Goal: Information Seeking & Learning: Learn about a topic

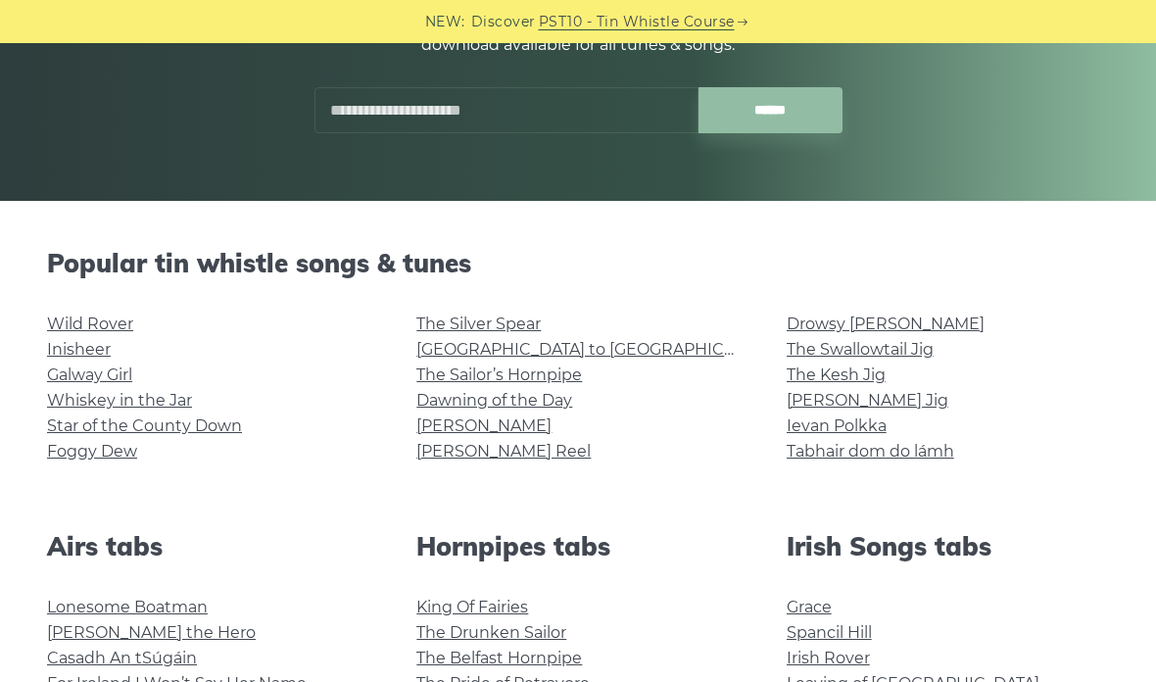
scroll to position [321, 0]
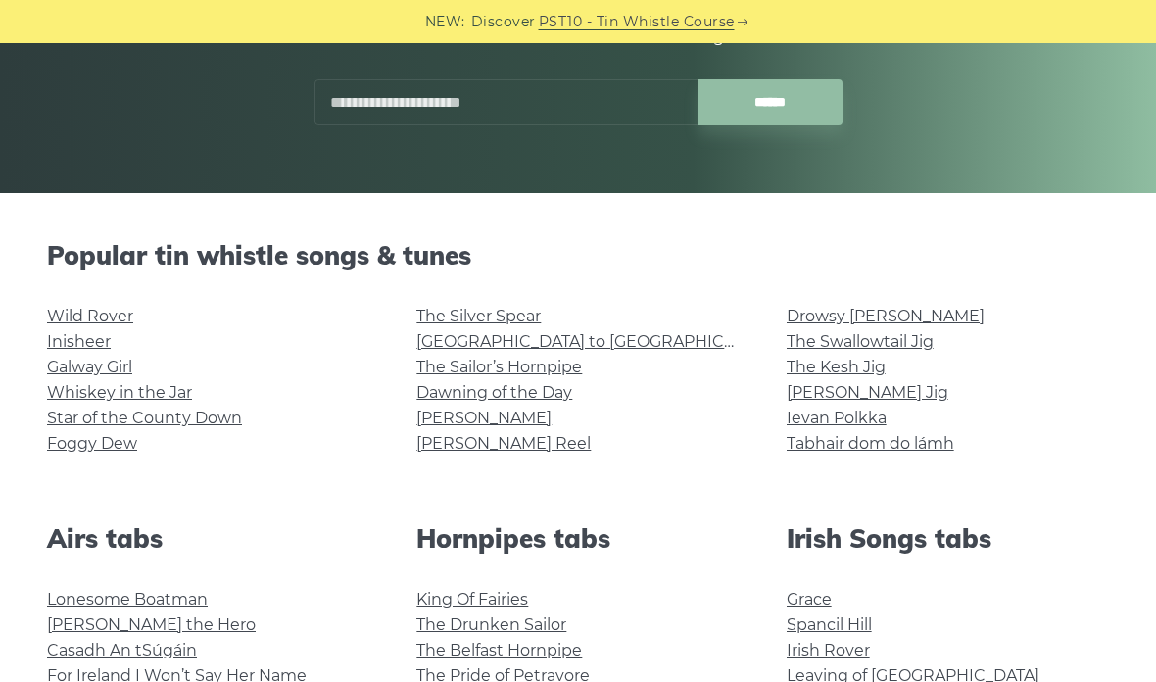
click at [524, 309] on link "The Silver Spear" at bounding box center [478, 316] width 124 height 19
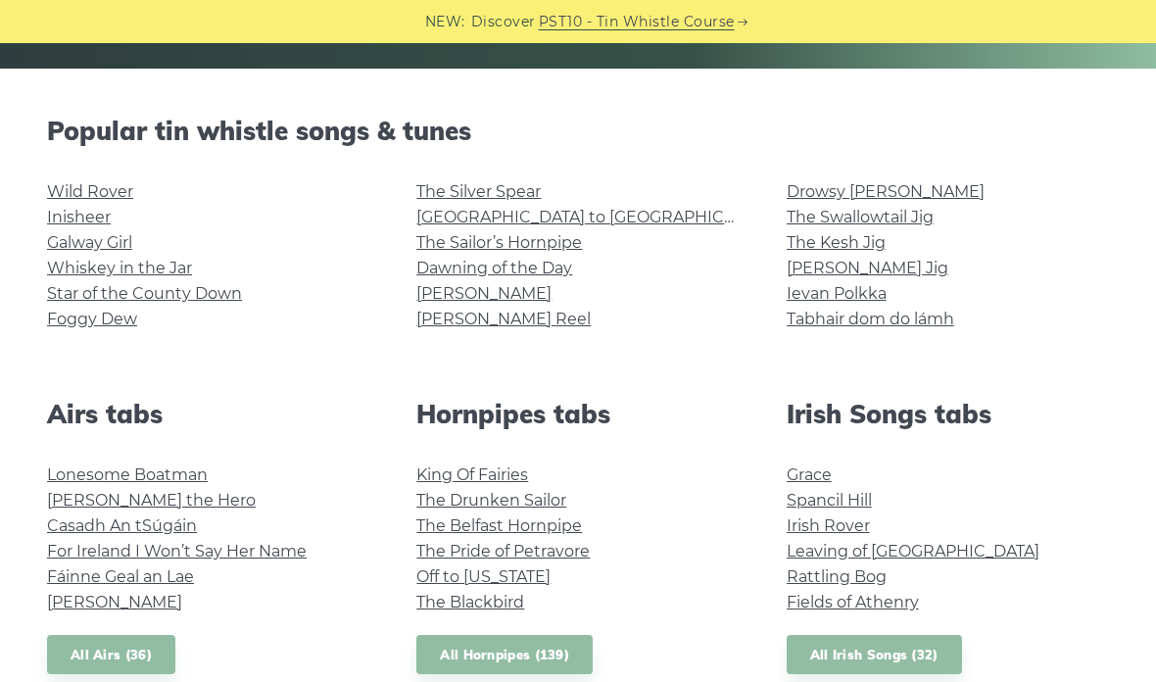
scroll to position [446, 0]
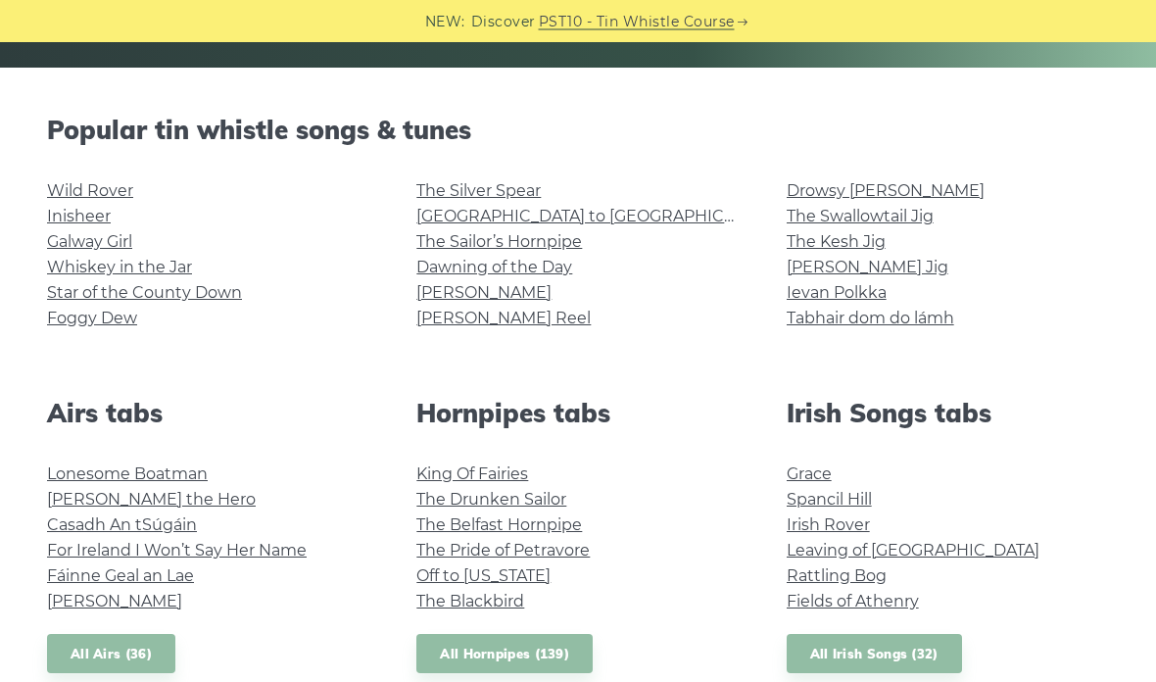
click at [62, 244] on link "Galway Girl" at bounding box center [89, 242] width 85 height 19
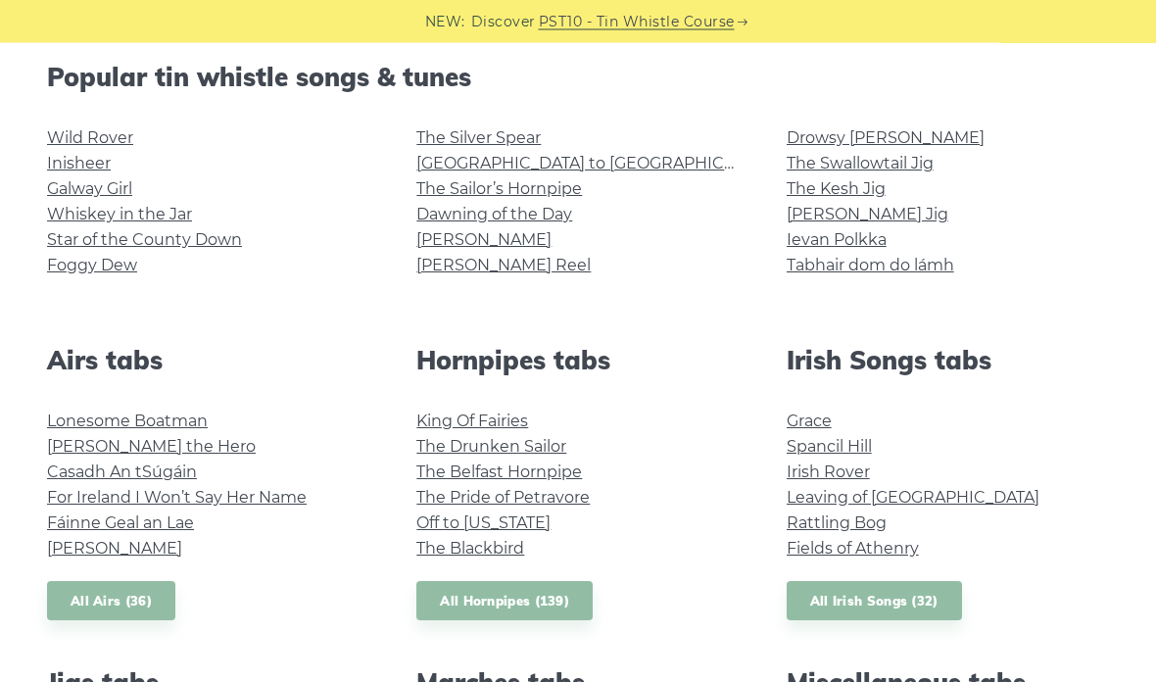
scroll to position [500, 0]
click at [60, 232] on link "Star of the County Down" at bounding box center [144, 239] width 195 height 19
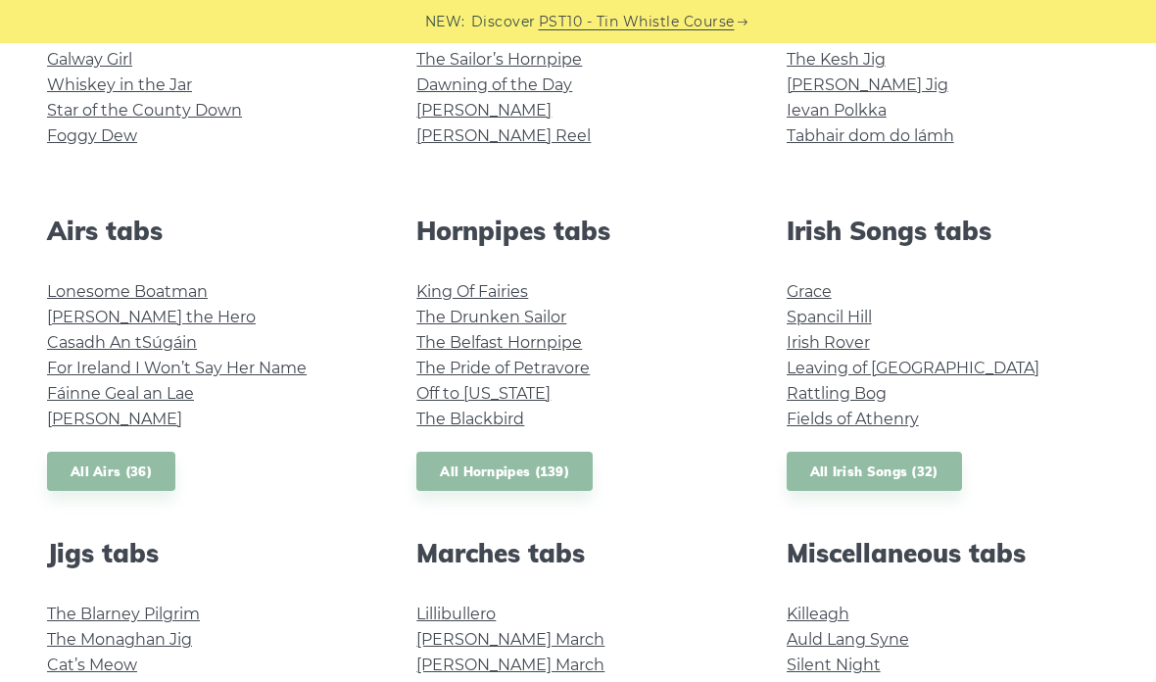
scroll to position [630, 0]
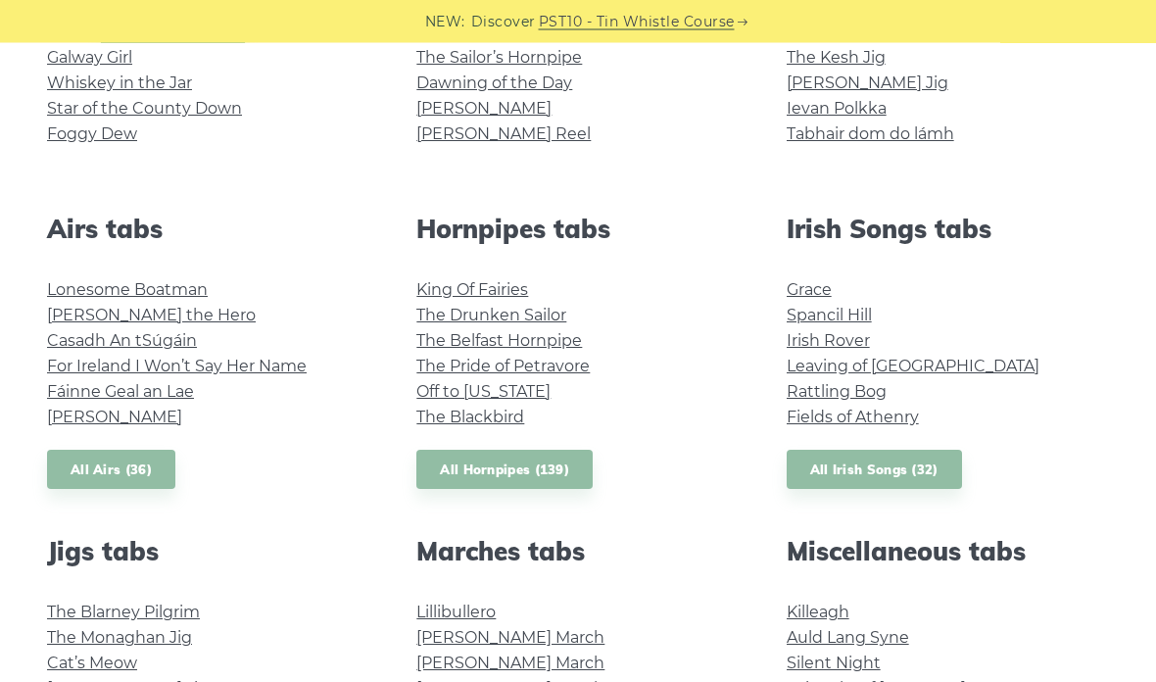
click at [440, 343] on link "The Belfast Hornpipe" at bounding box center [499, 341] width 166 height 19
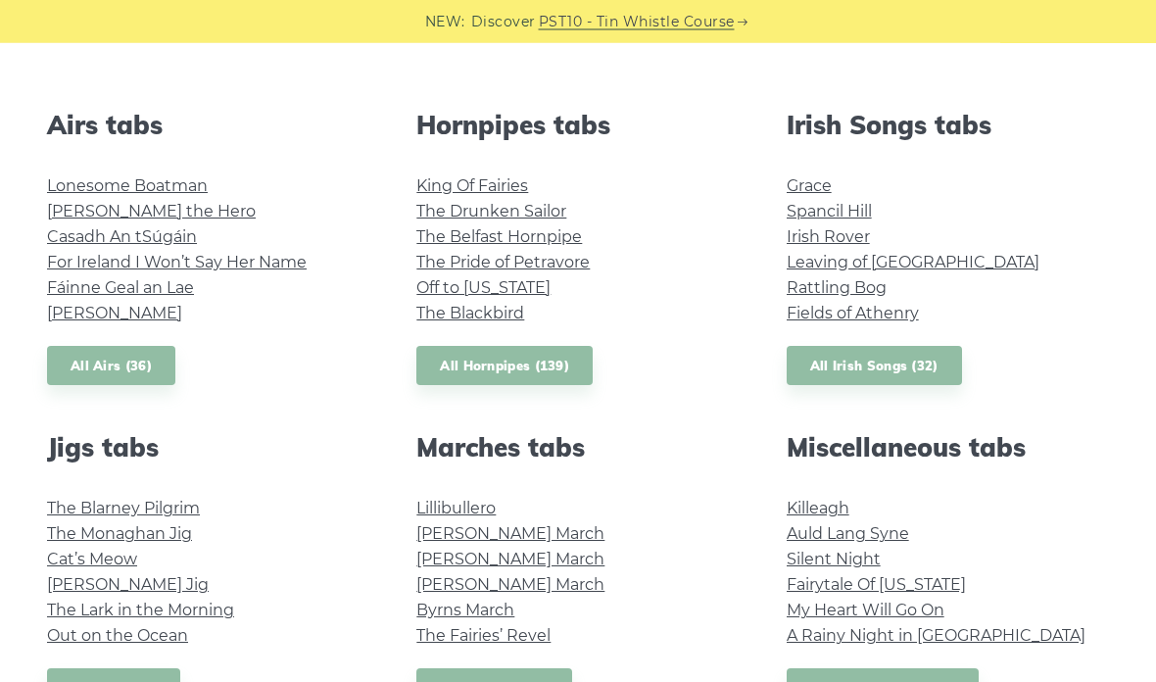
scroll to position [881, 0]
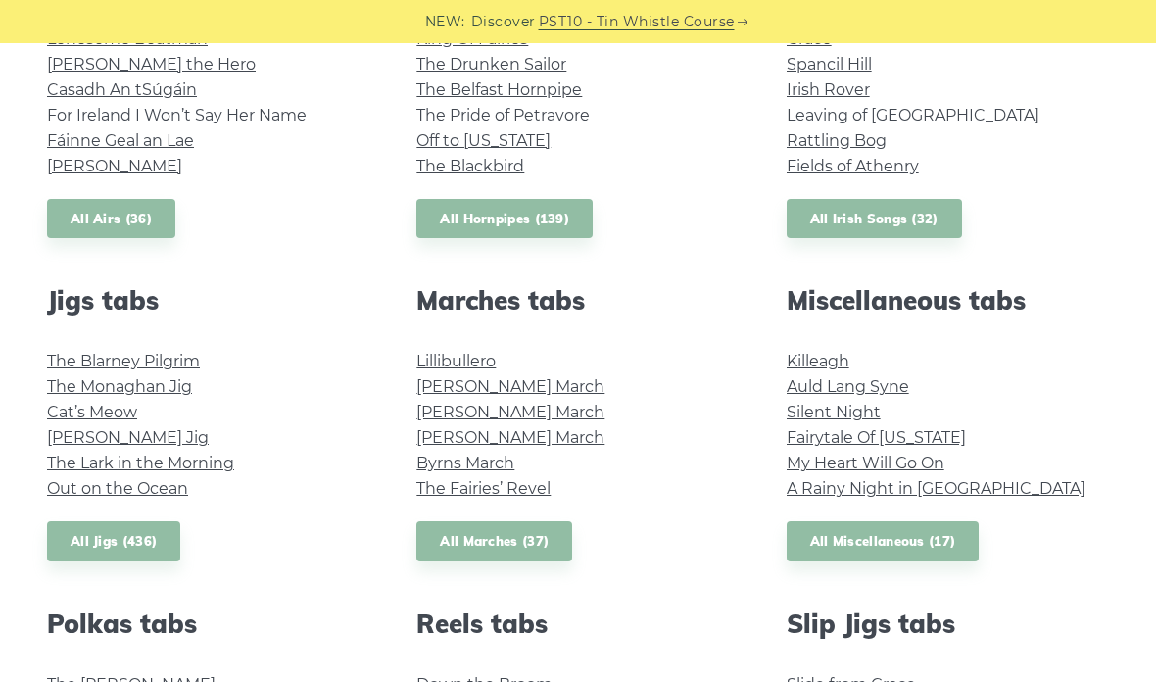
click at [62, 367] on link "The Blarney Pilgrim" at bounding box center [123, 361] width 153 height 19
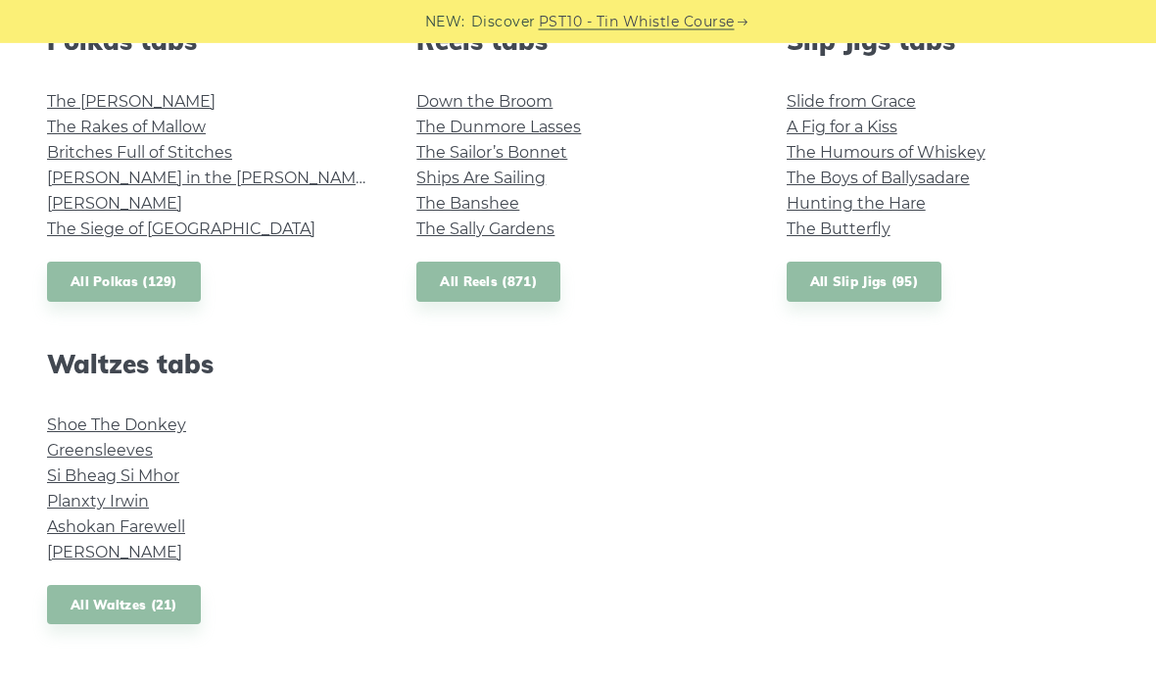
scroll to position [1486, 0]
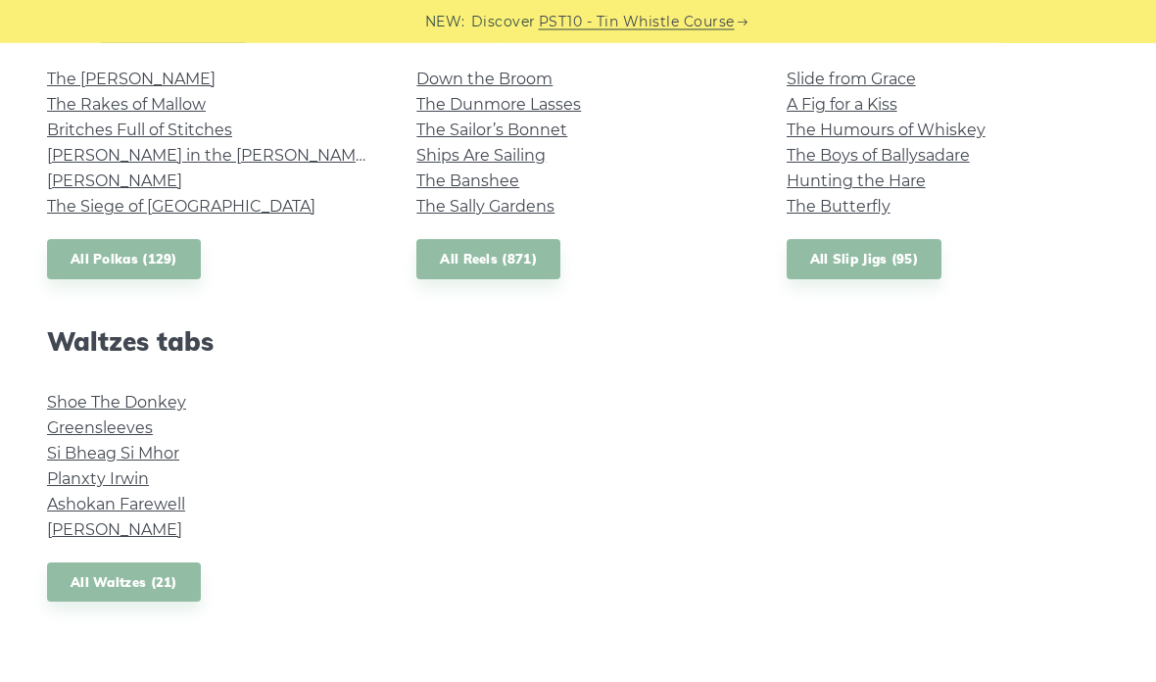
click at [63, 473] on link "Planxty Irwin" at bounding box center [98, 479] width 102 height 19
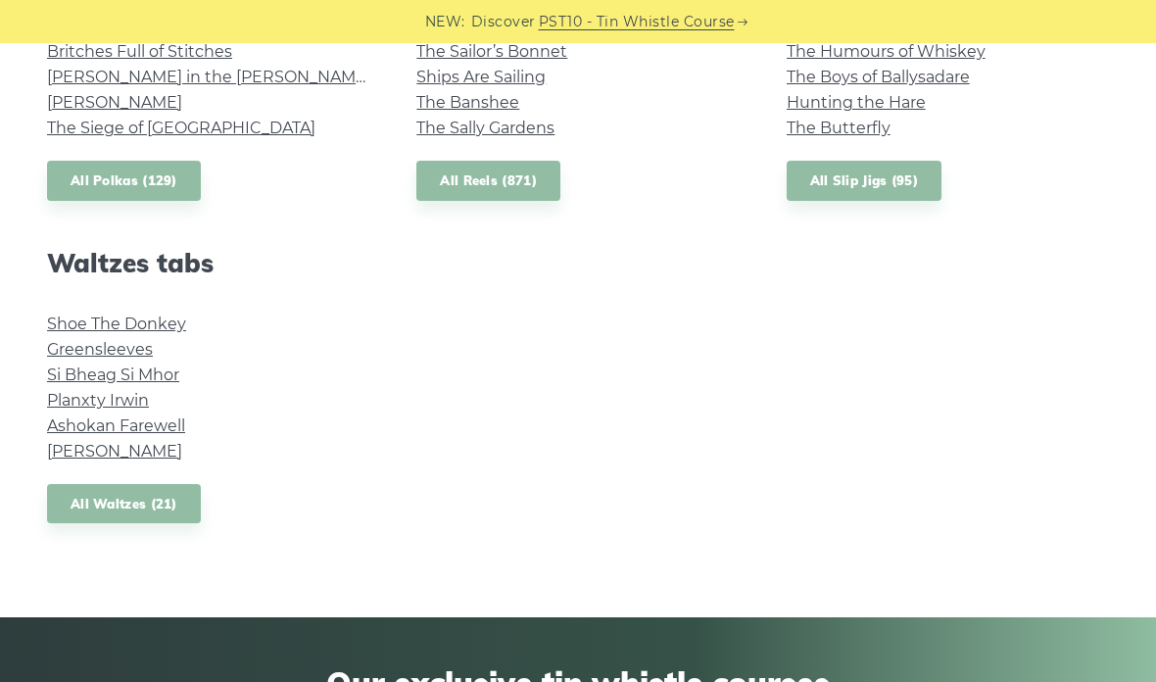
click at [61, 446] on link "Margaret’s Waltz" at bounding box center [114, 451] width 135 height 19
click at [48, 425] on link "Ashokan Farewell" at bounding box center [116, 425] width 138 height 19
click at [67, 372] on link "Si­ Bheag Si­ Mhor" at bounding box center [113, 374] width 132 height 19
click at [59, 315] on link "Shoe The Donkey" at bounding box center [116, 323] width 139 height 19
click at [94, 506] on link "All Waltzes (21)" at bounding box center [124, 504] width 154 height 40
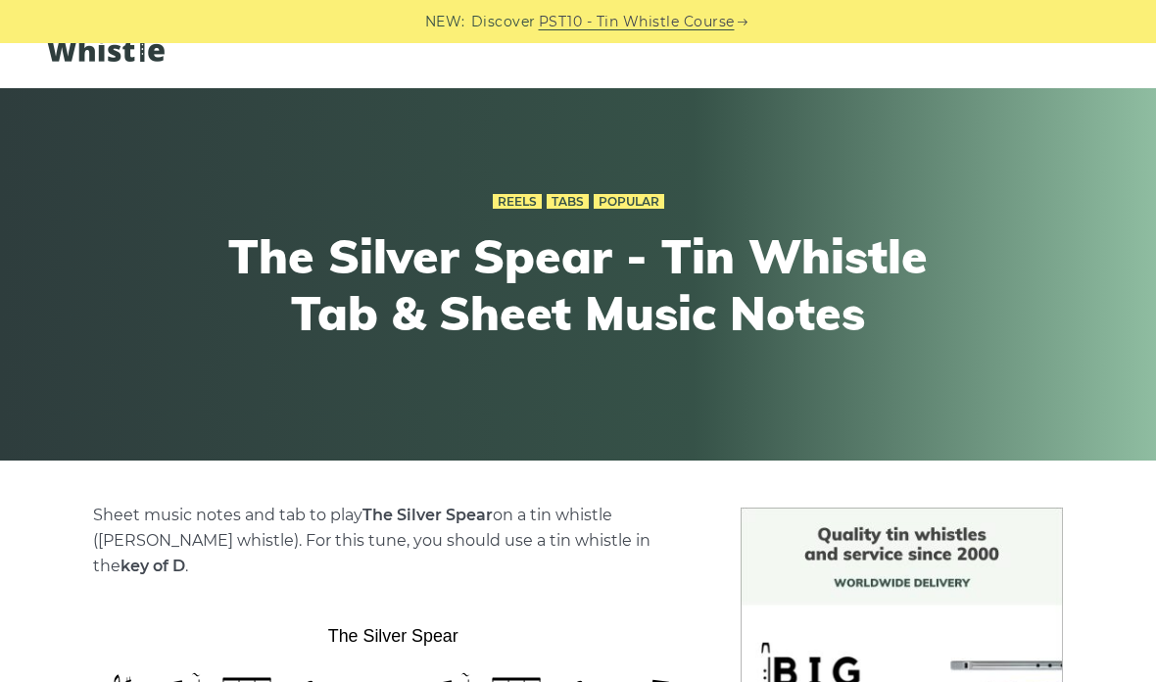
scroll to position [33, 0]
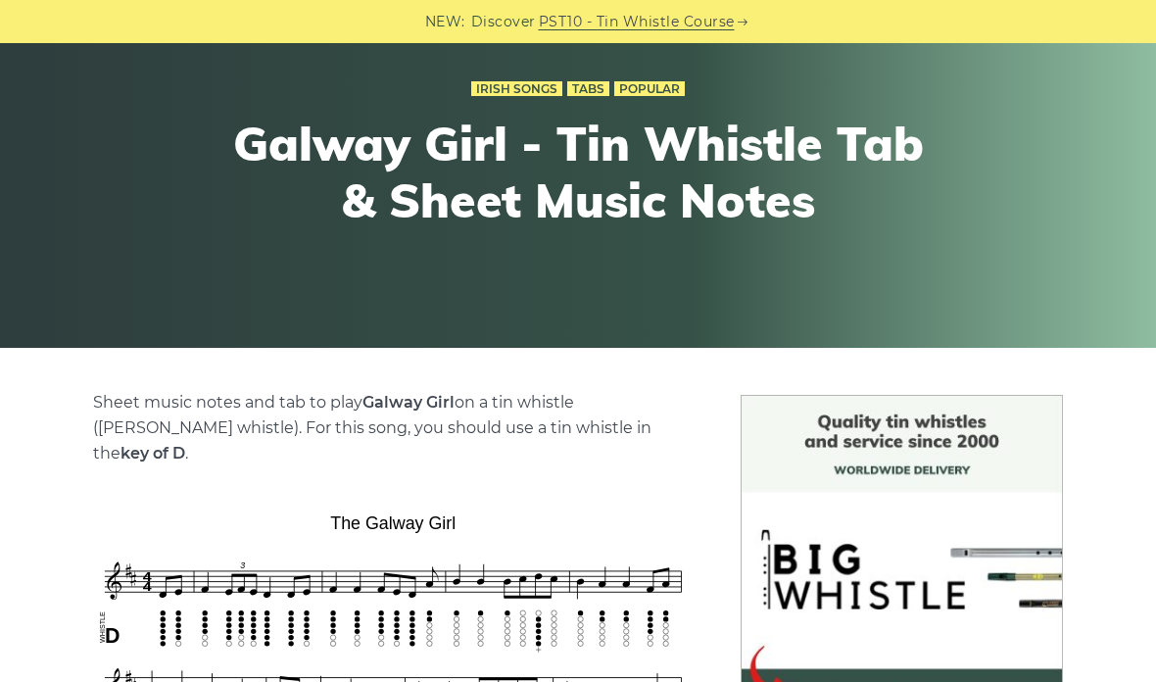
scroll to position [130, 0]
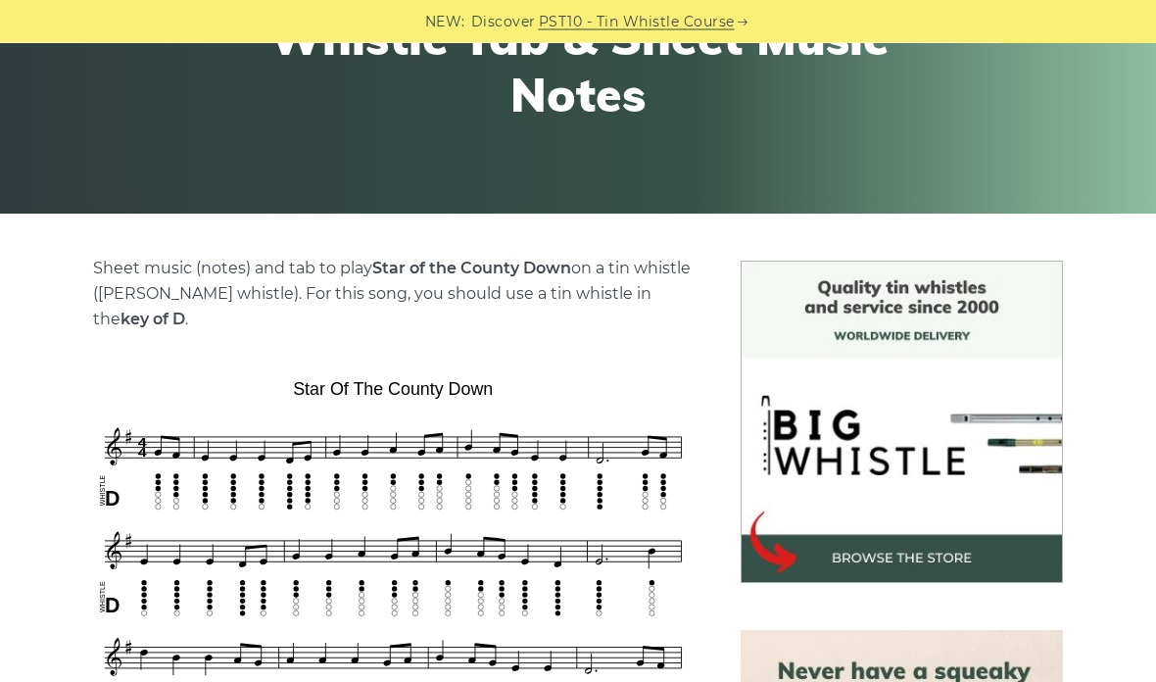
scroll to position [171, 0]
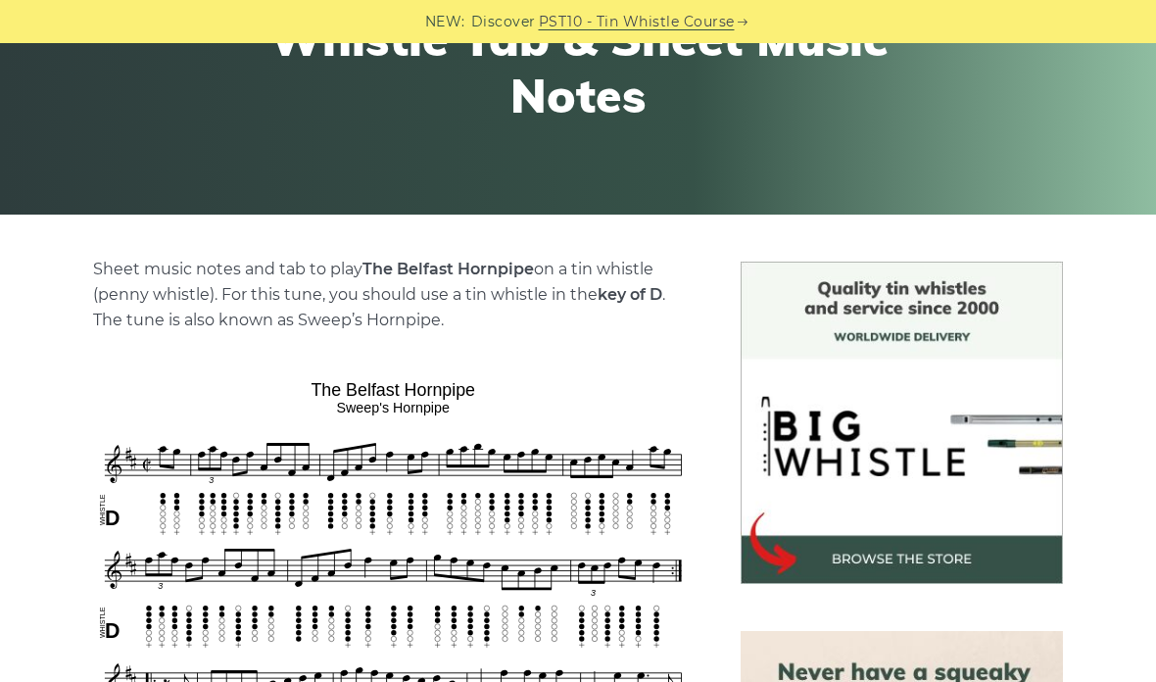
scroll to position [194, 0]
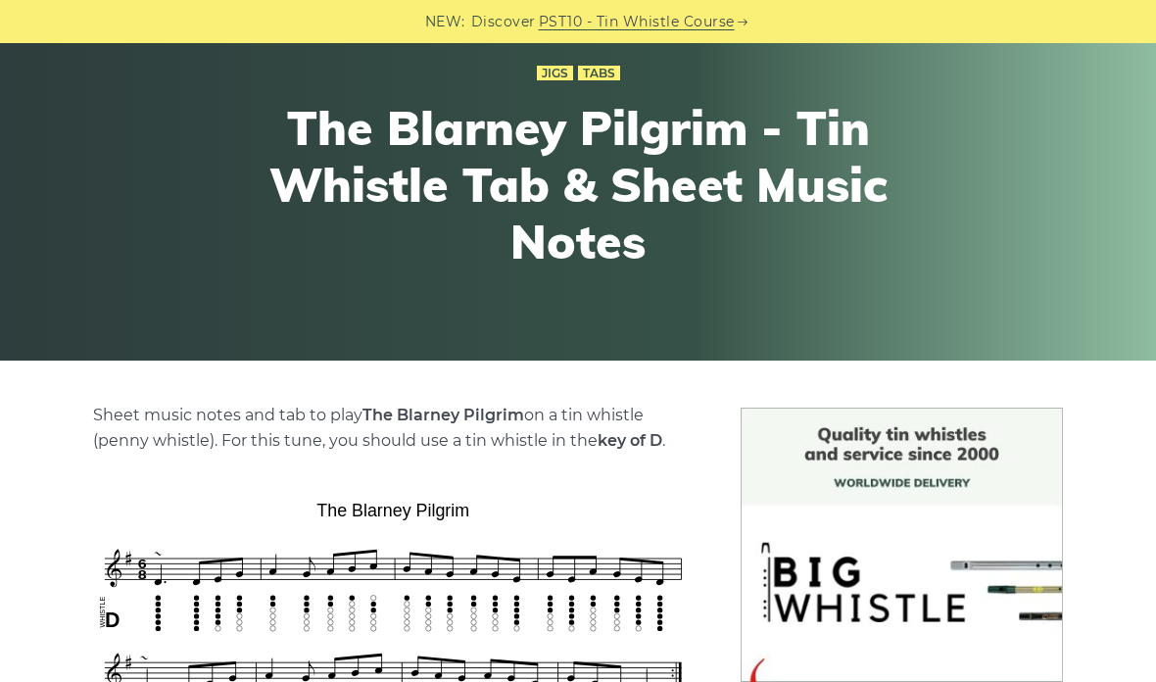
scroll to position [93, 0]
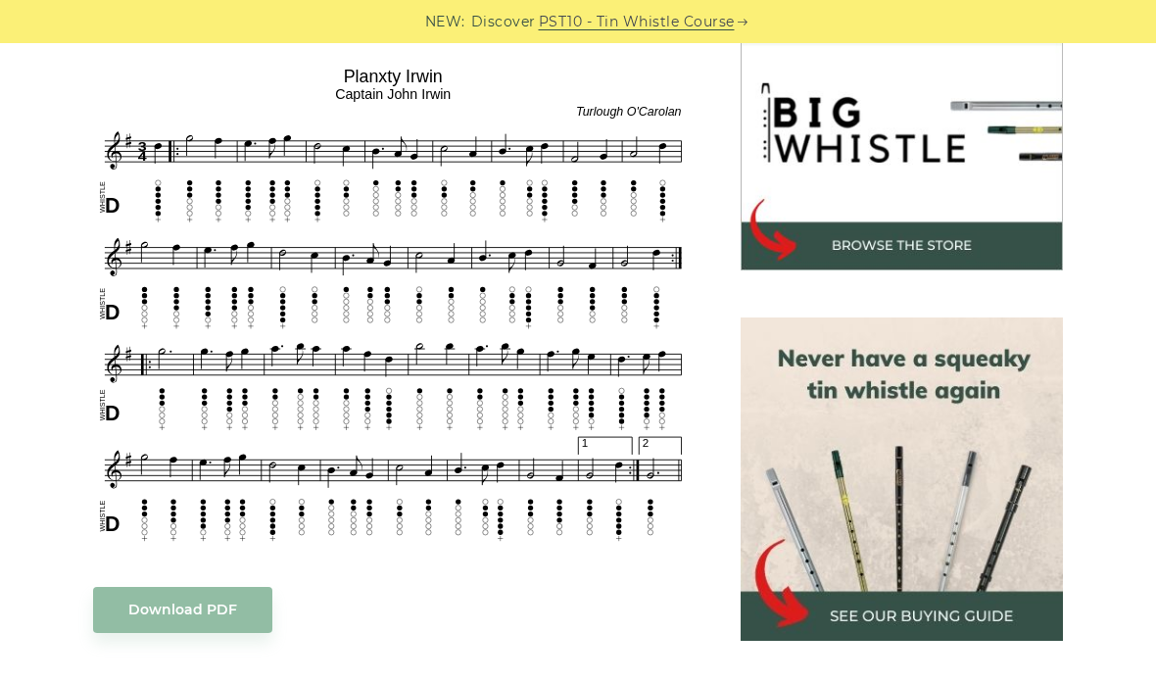
scroll to position [611, 0]
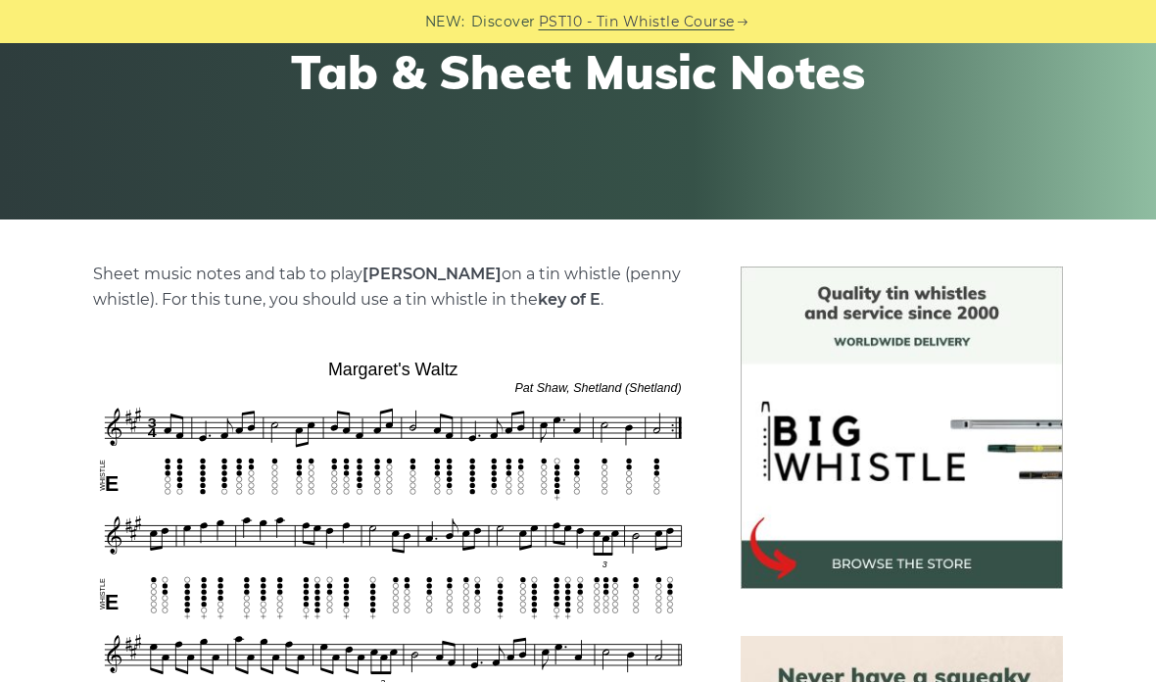
scroll to position [141, 0]
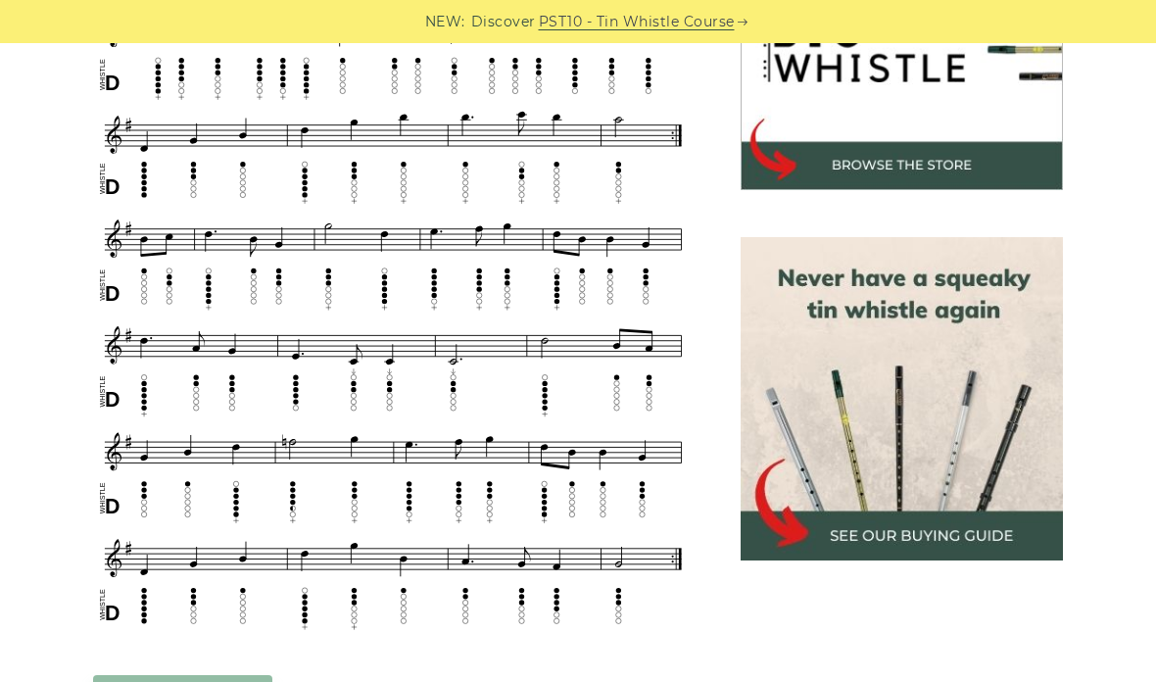
scroll to position [772, 0]
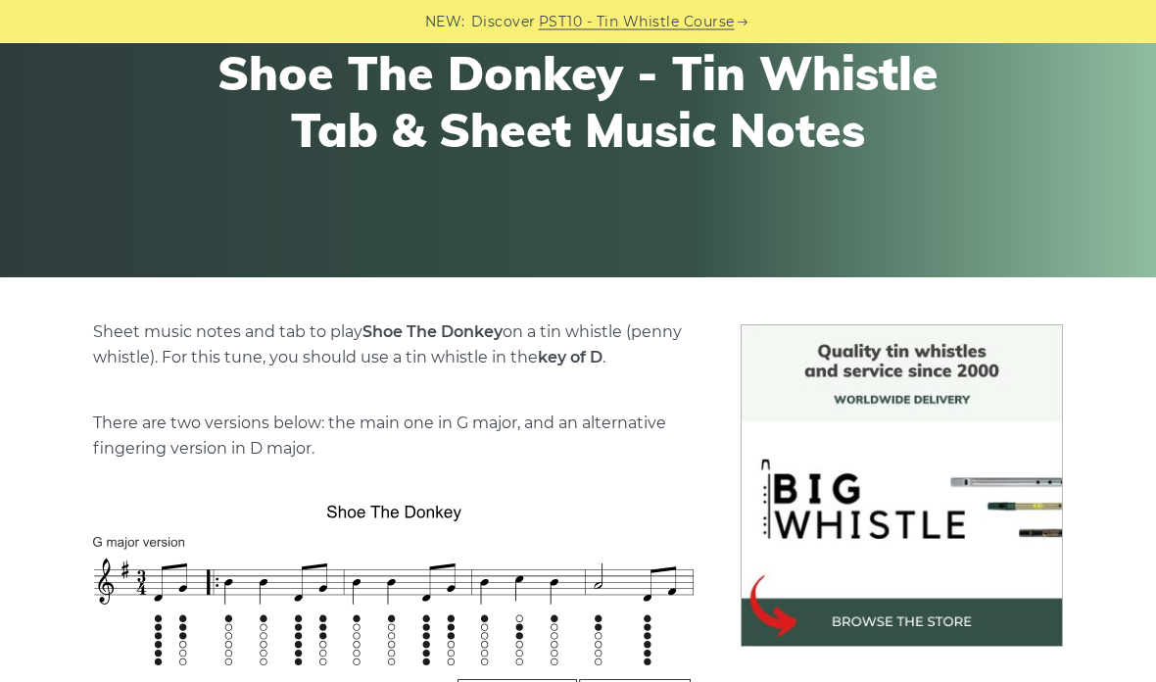
scroll to position [186, 0]
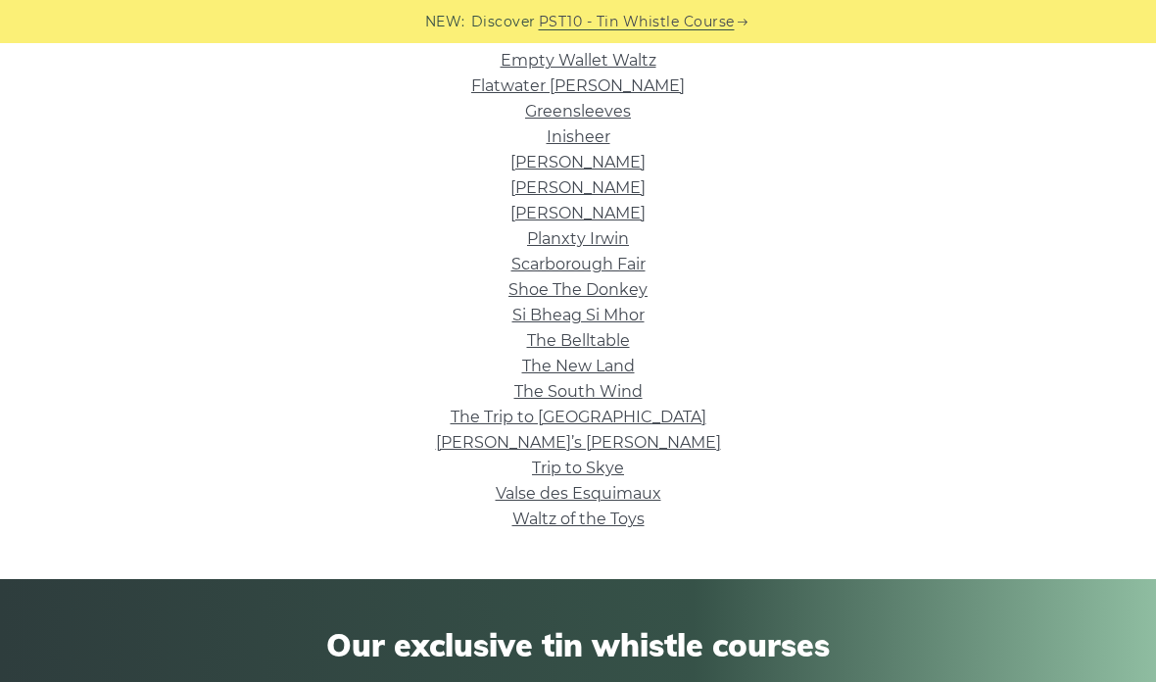
scroll to position [563, 0]
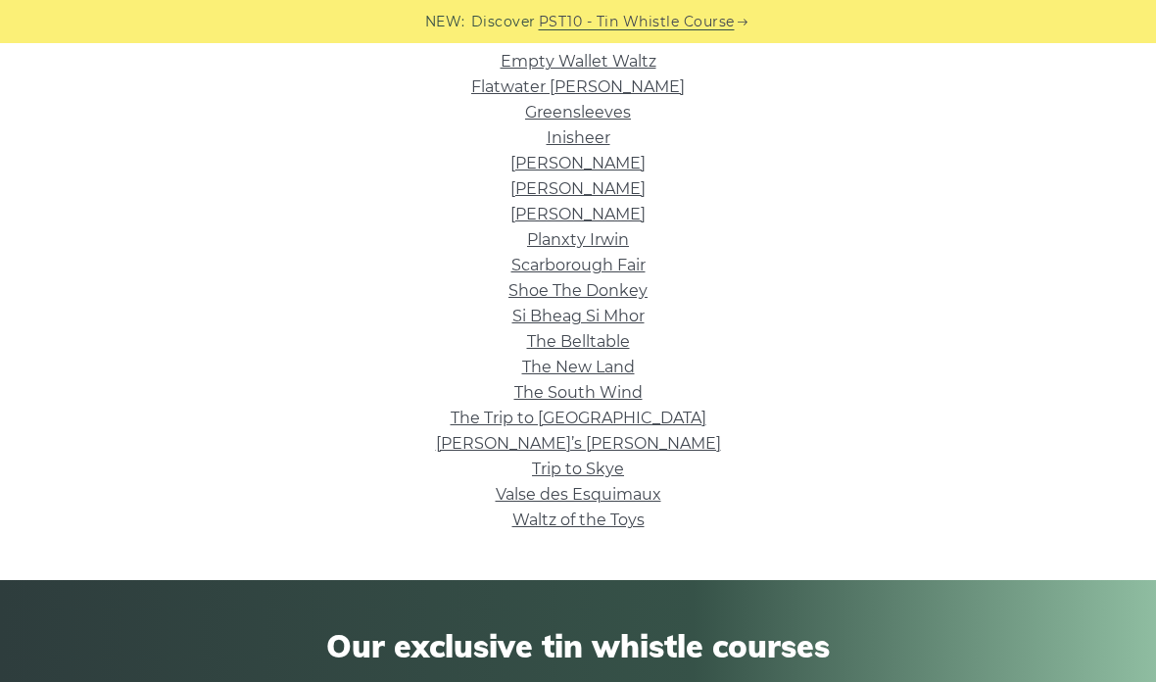
click at [537, 392] on link "The South Wind" at bounding box center [578, 392] width 128 height 19
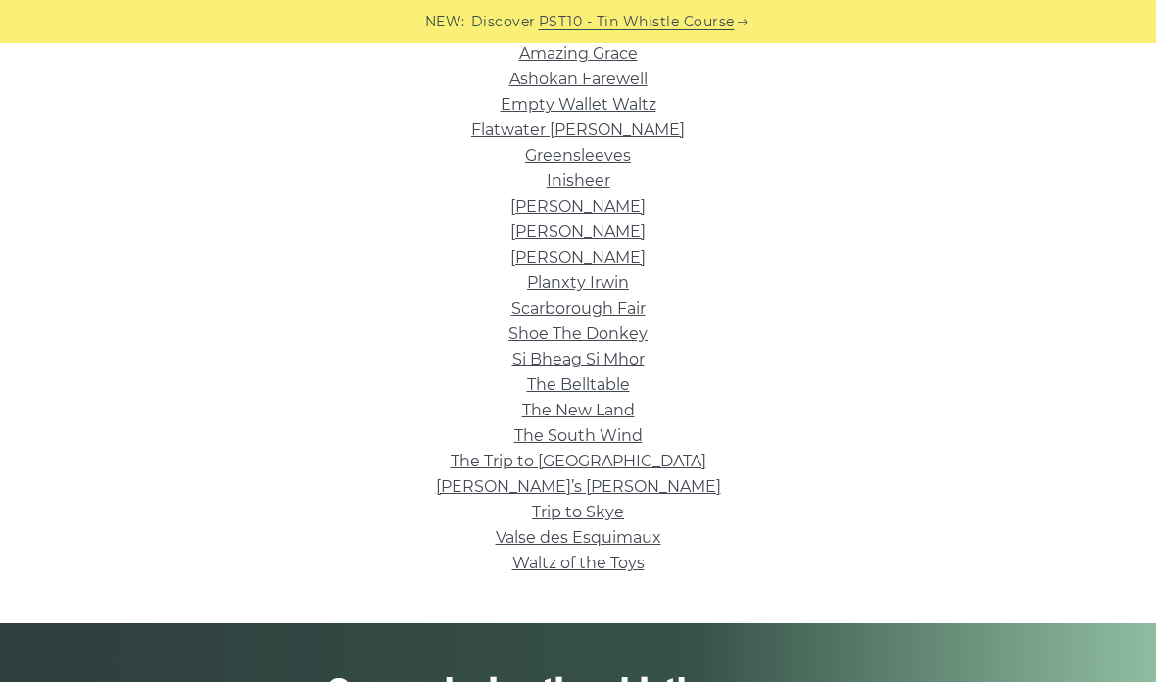
scroll to position [517, 0]
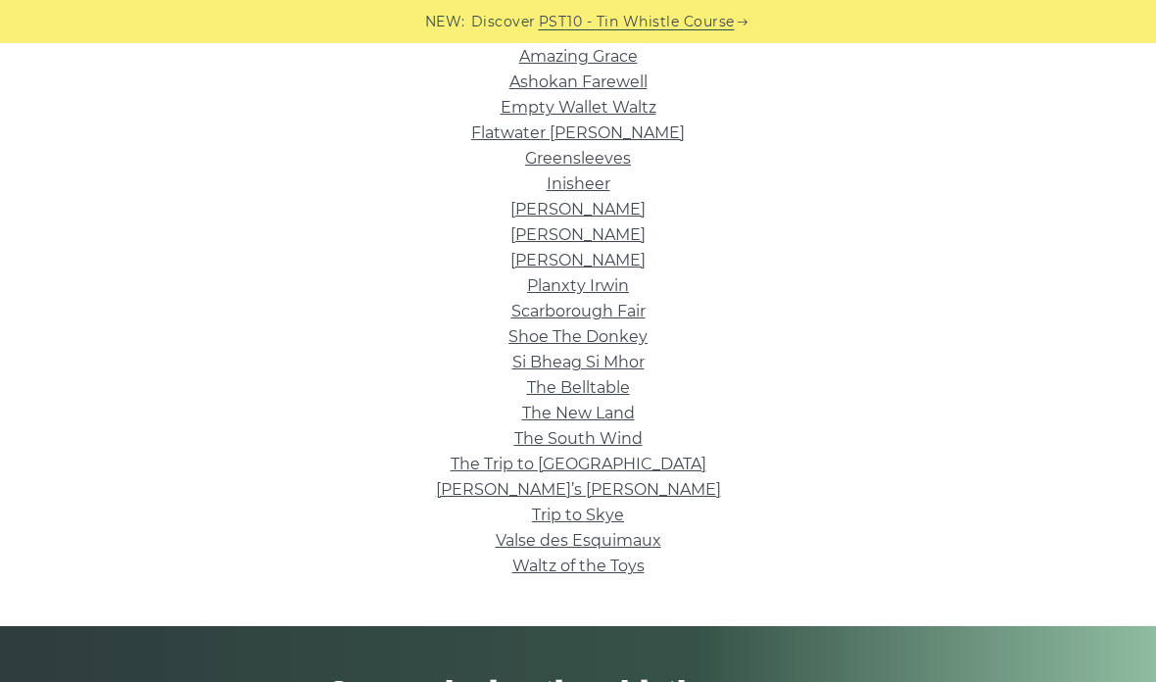
click at [523, 85] on link "Ashokan Farewell" at bounding box center [578, 81] width 138 height 19
click at [548, 233] on link "Mrs. Kinney’s" at bounding box center [577, 234] width 135 height 19
click at [561, 515] on link "Trip to Skye" at bounding box center [578, 514] width 92 height 19
click at [587, 187] on link "Inisheer" at bounding box center [579, 183] width 64 height 19
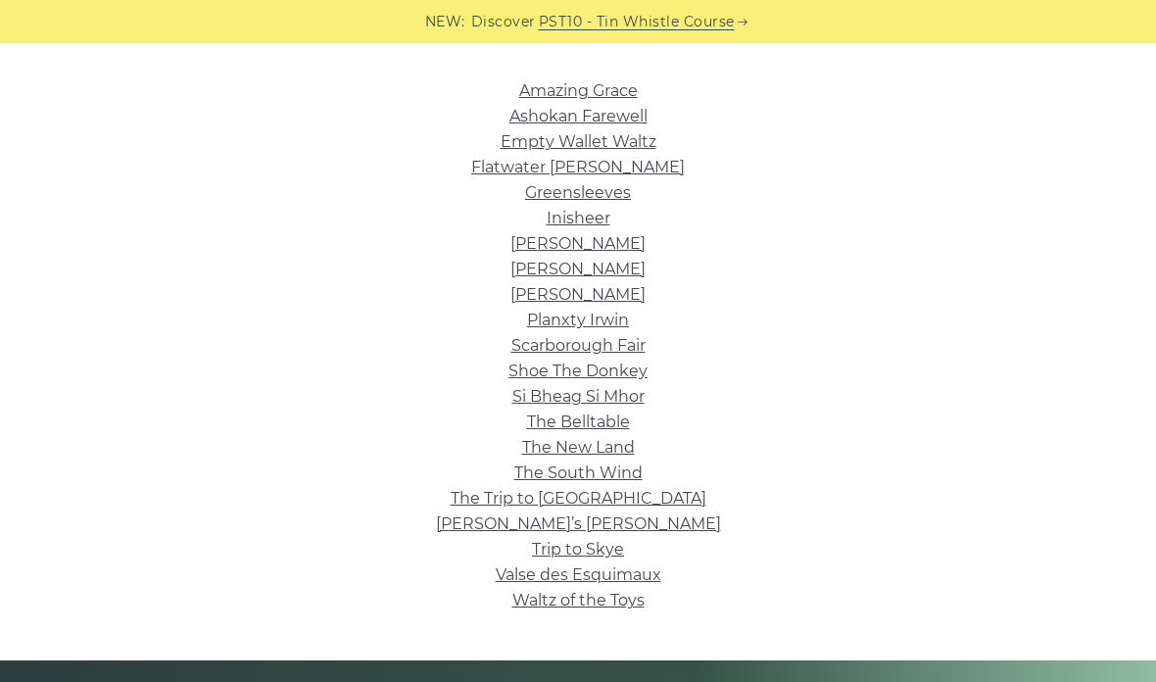
scroll to position [482, 0]
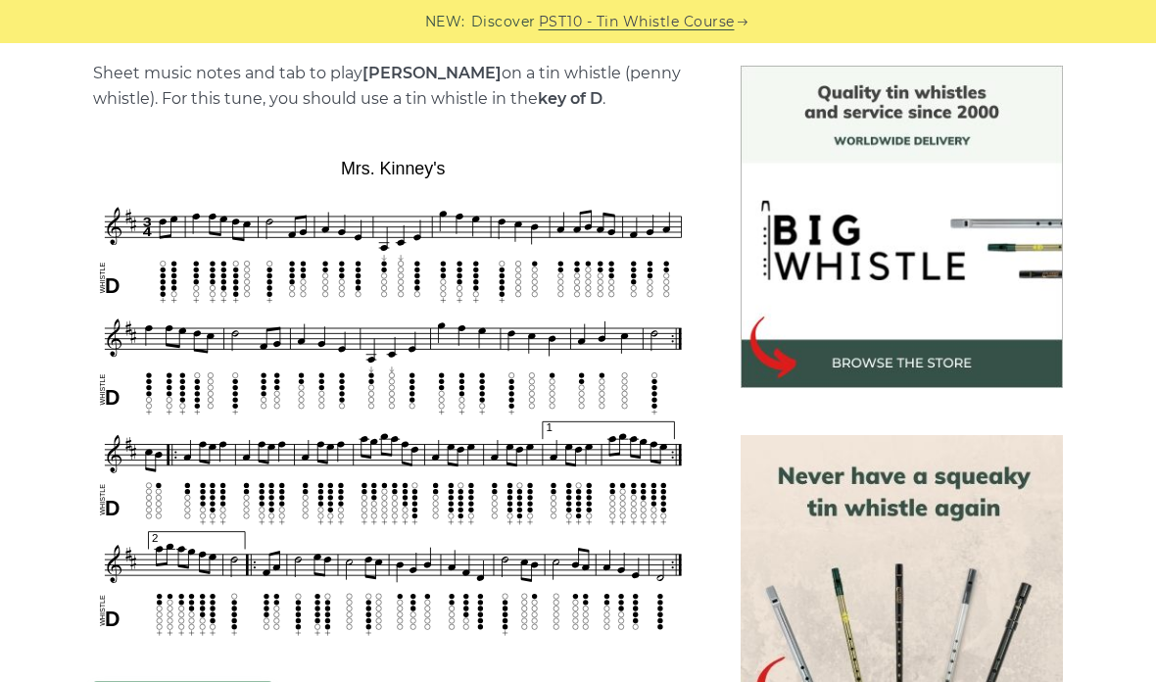
scroll to position [497, 0]
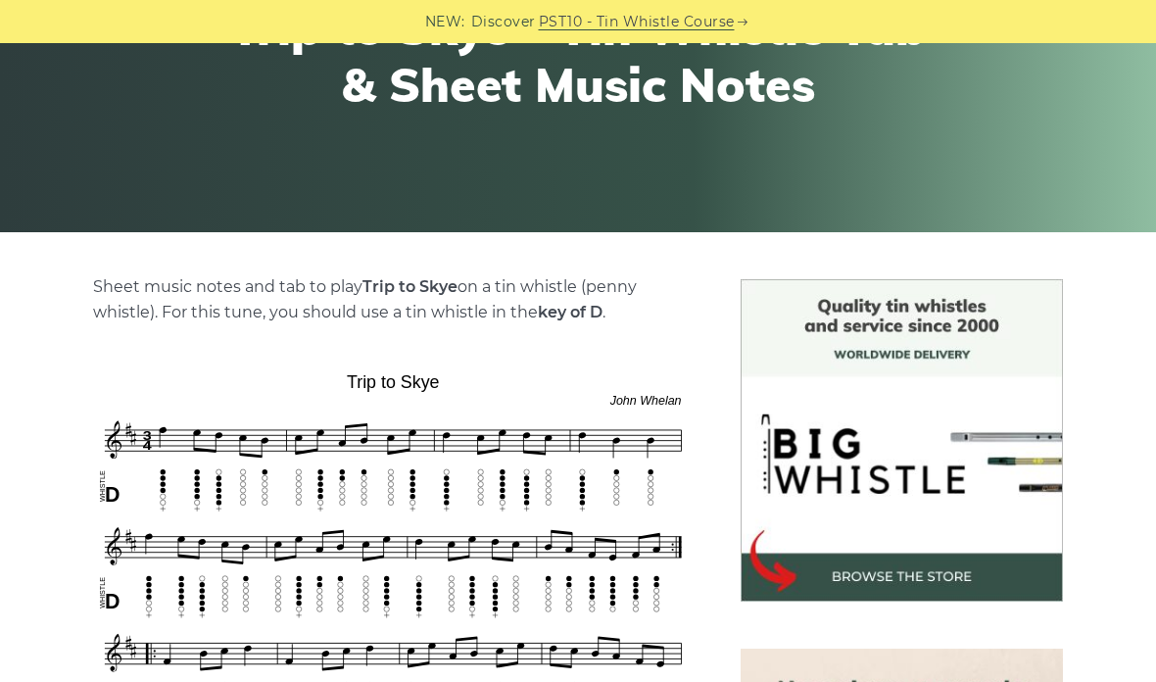
scroll to position [203, 0]
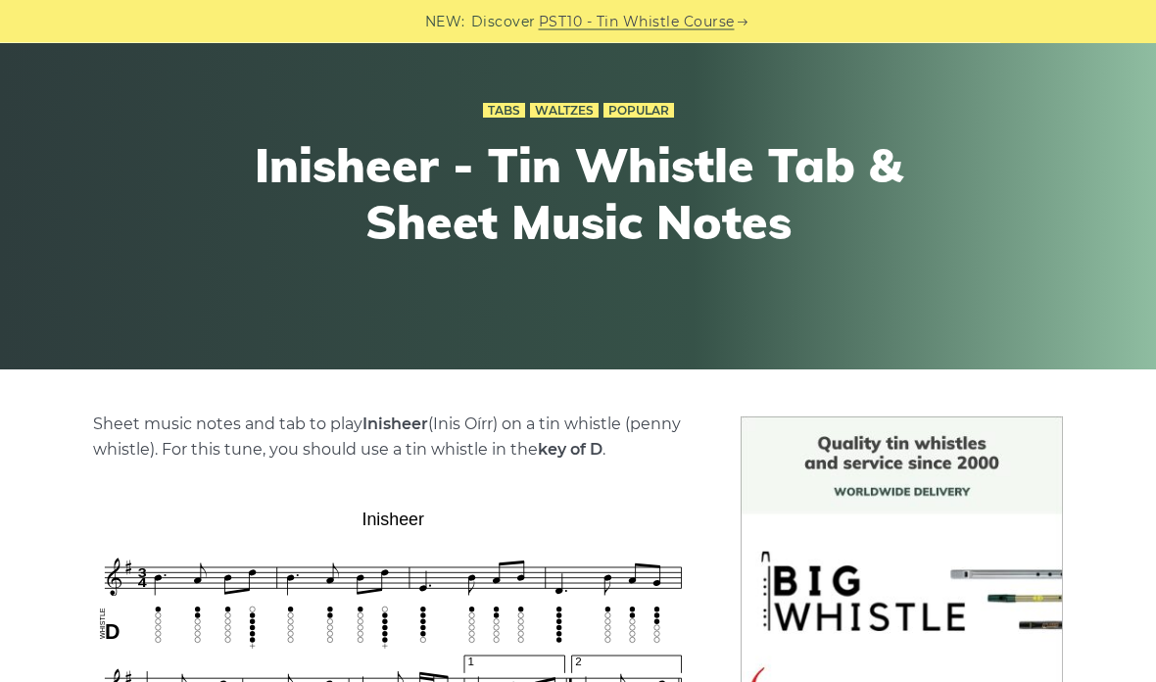
scroll to position [55, 0]
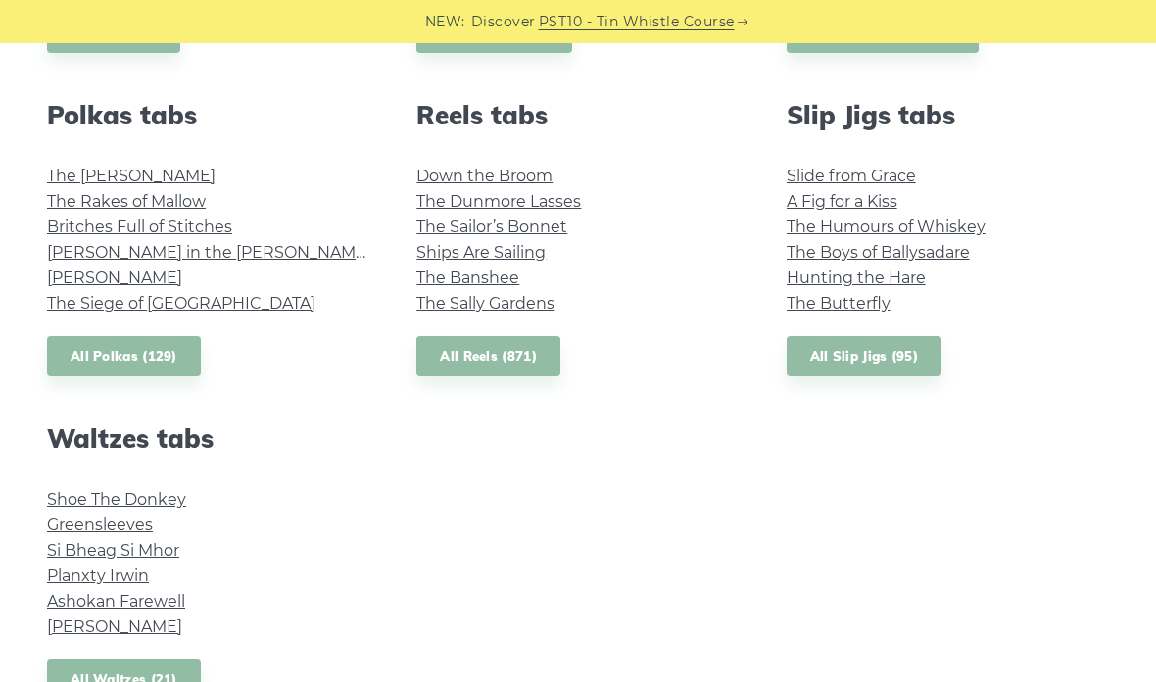
scroll to position [1380, 0]
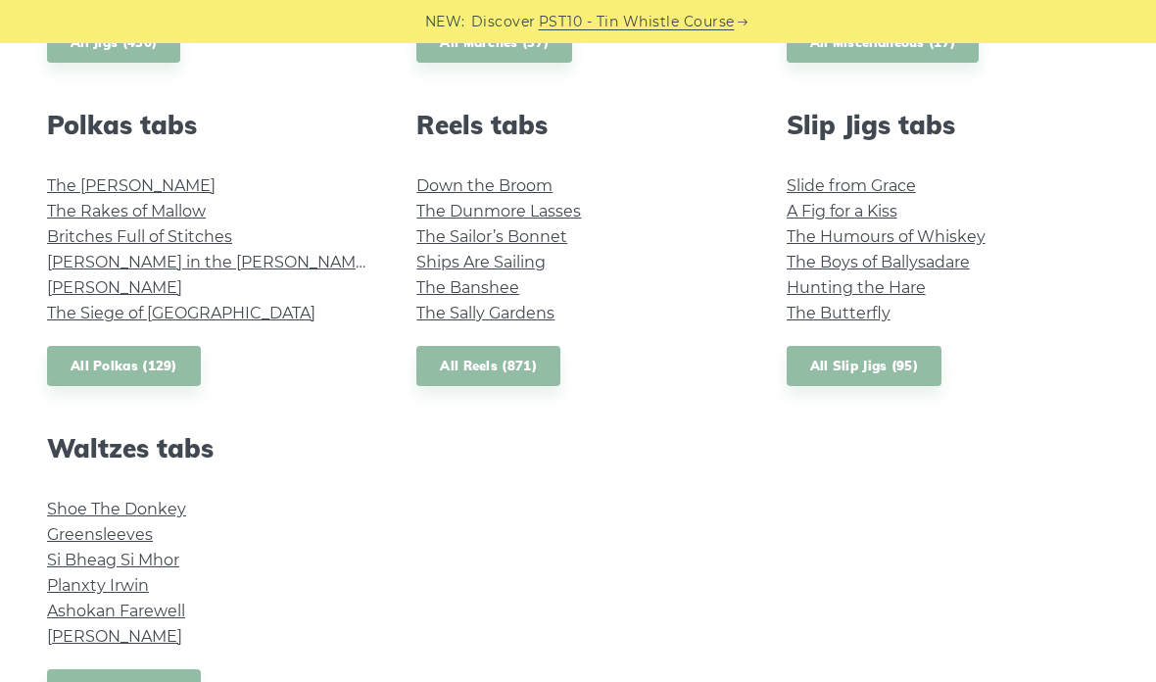
click at [85, 346] on link "All Polkas (129)" at bounding box center [124, 366] width 154 height 40
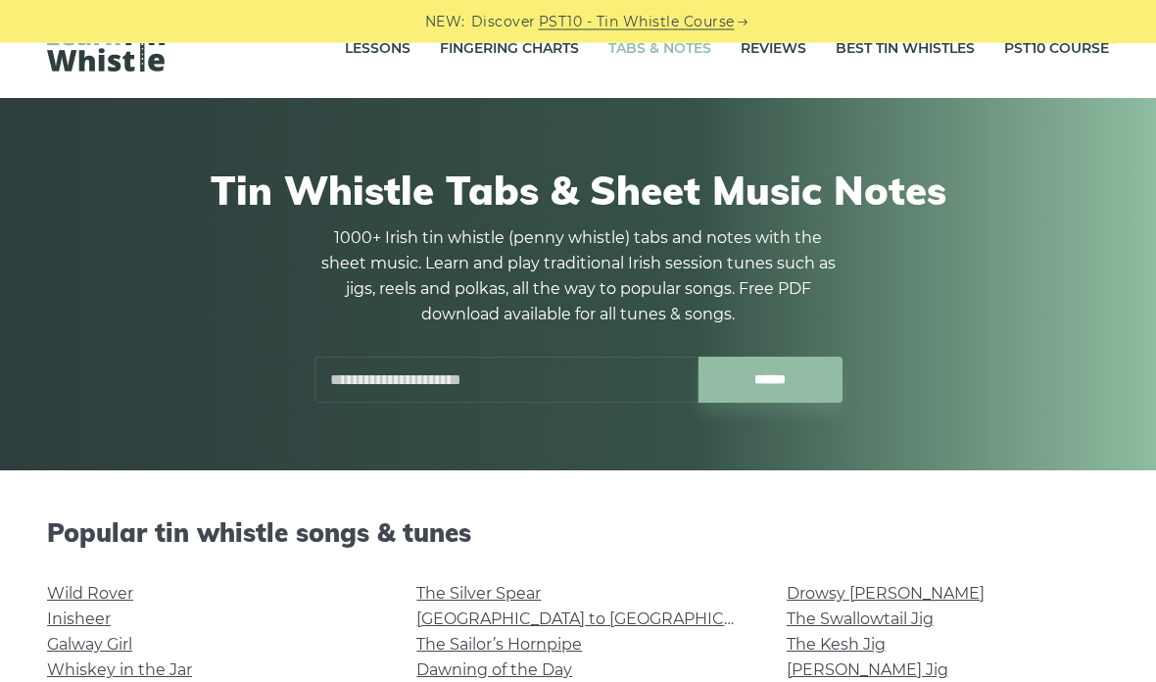
scroll to position [0, 0]
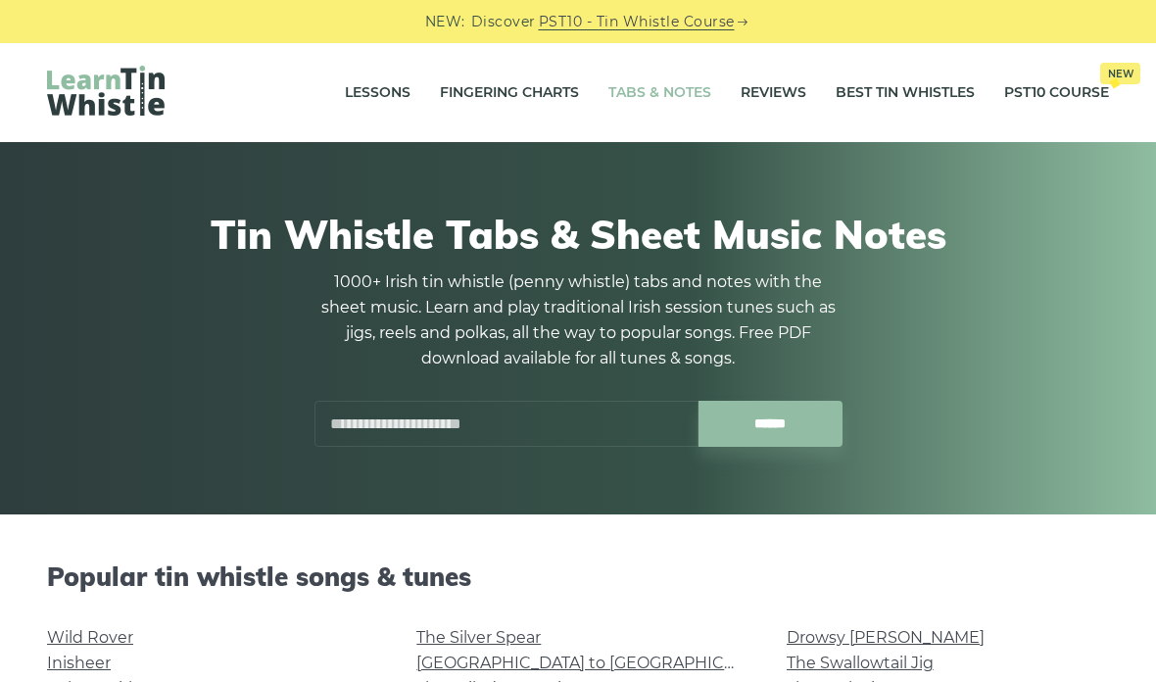
click at [357, 423] on input "text" at bounding box center [506, 424] width 384 height 46
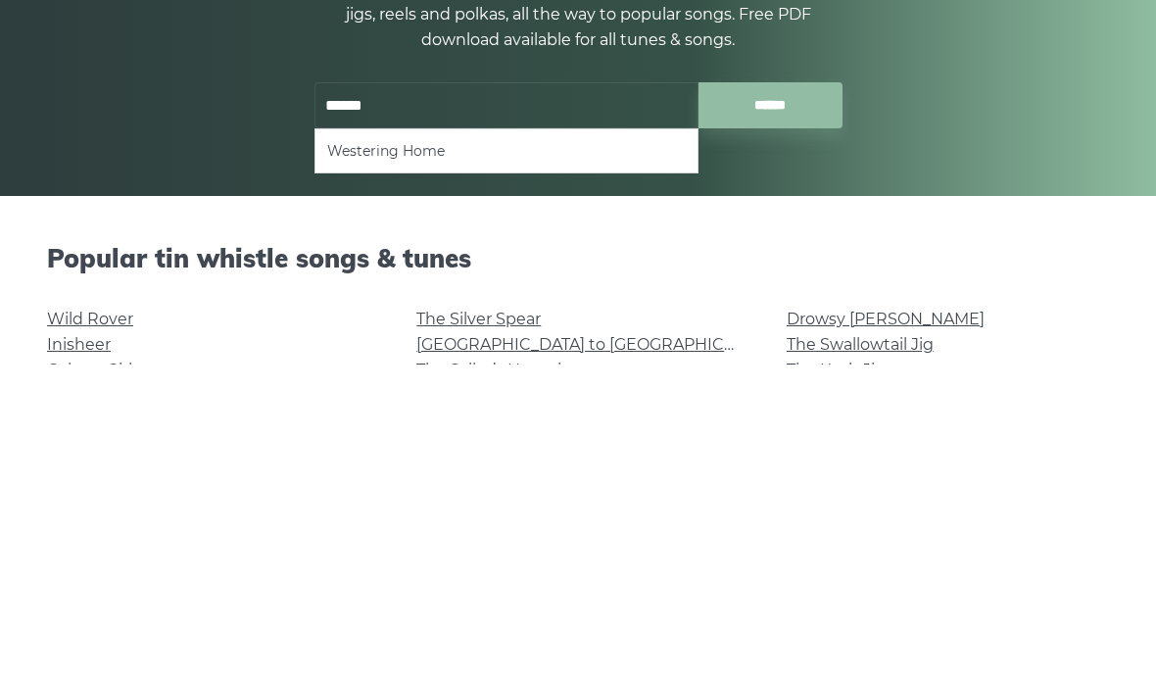
click at [359, 457] on li "Westering Home" at bounding box center [506, 469] width 358 height 24
type input "**********"
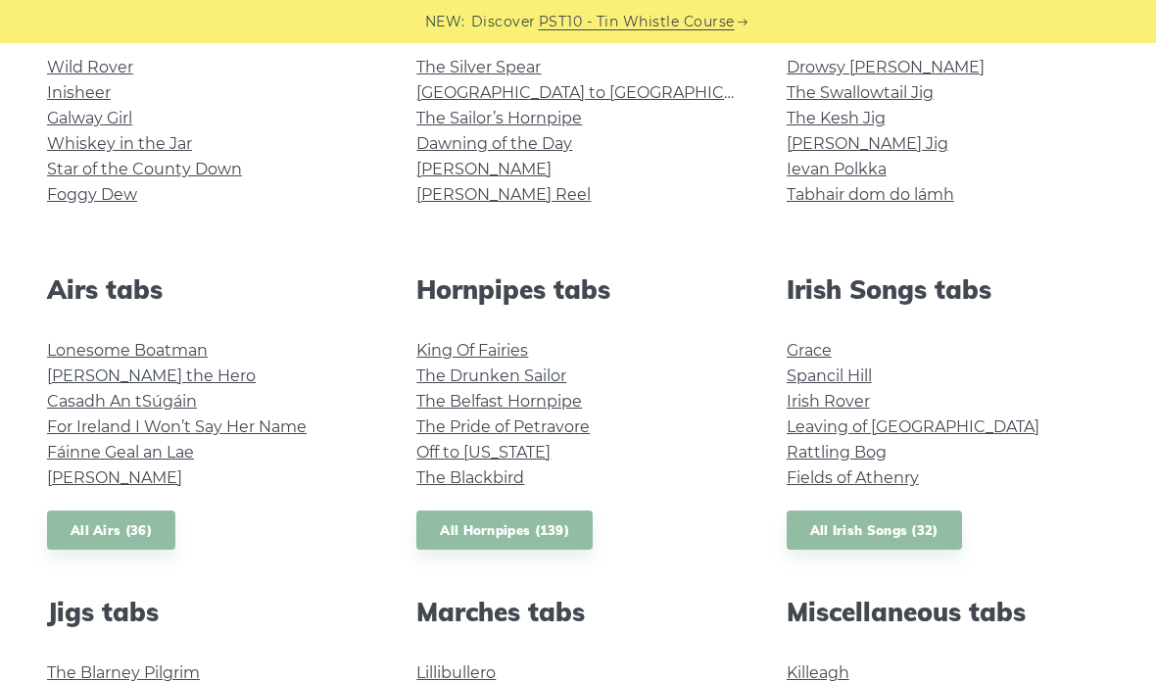
scroll to position [583, 0]
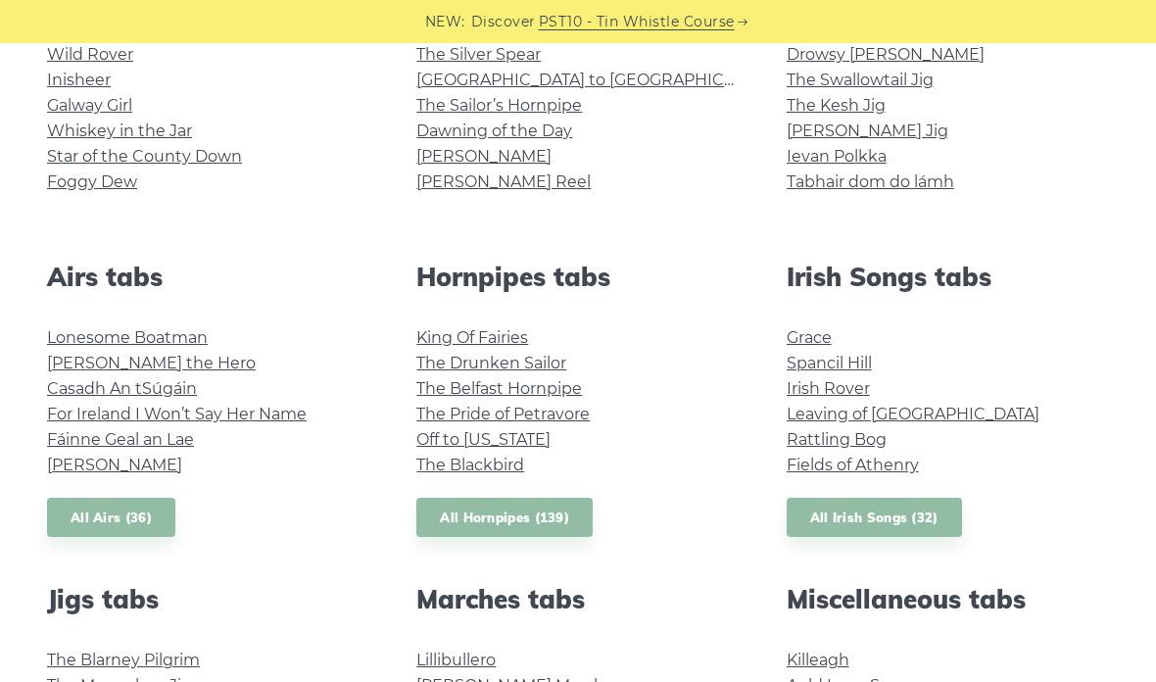
click at [54, 395] on link "Casadh An tSúgáin" at bounding box center [122, 388] width 150 height 19
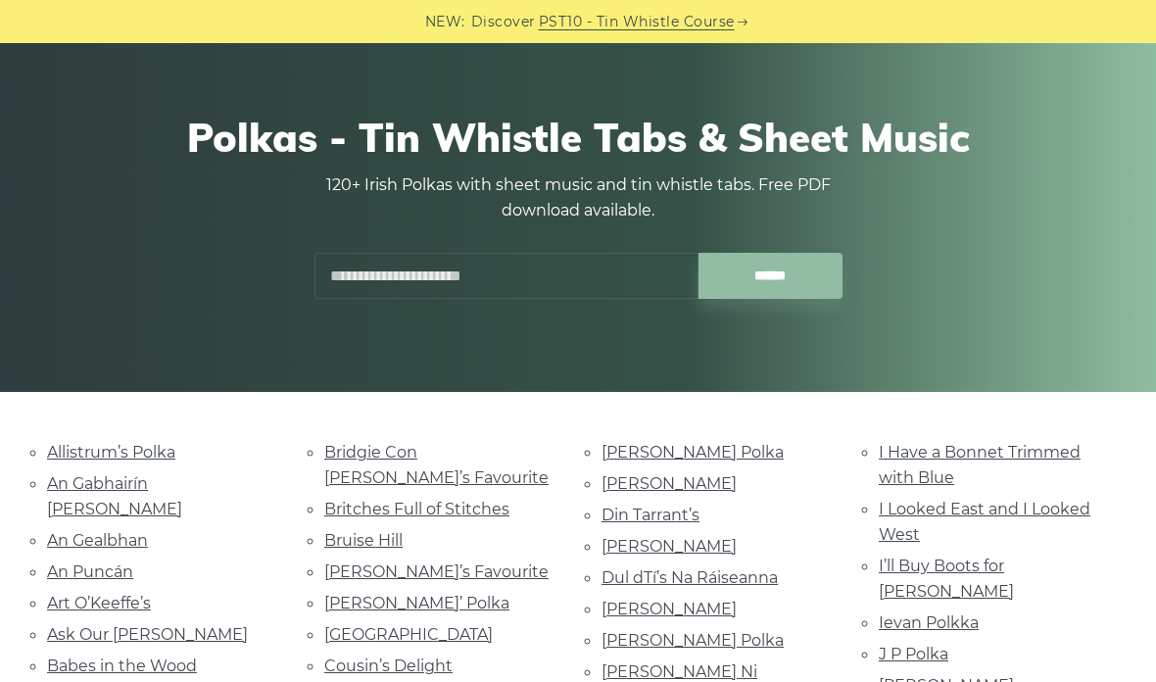
scroll to position [145, 0]
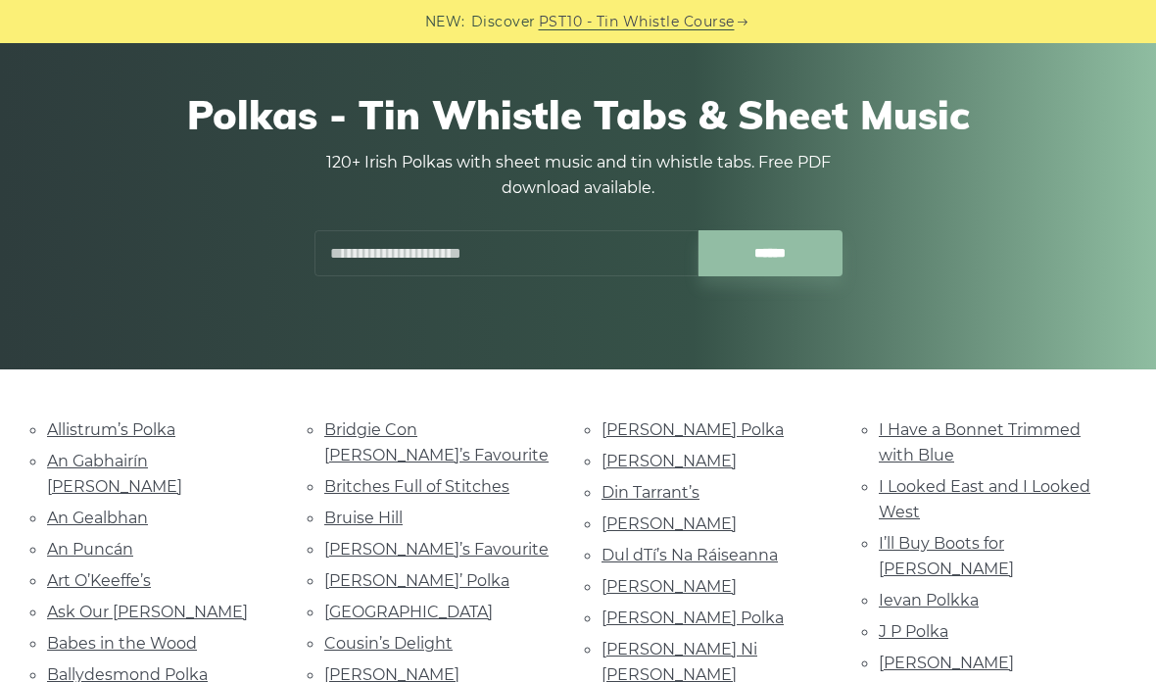
click at [94, 454] on link "An Gabhairín Buí" at bounding box center [114, 474] width 135 height 44
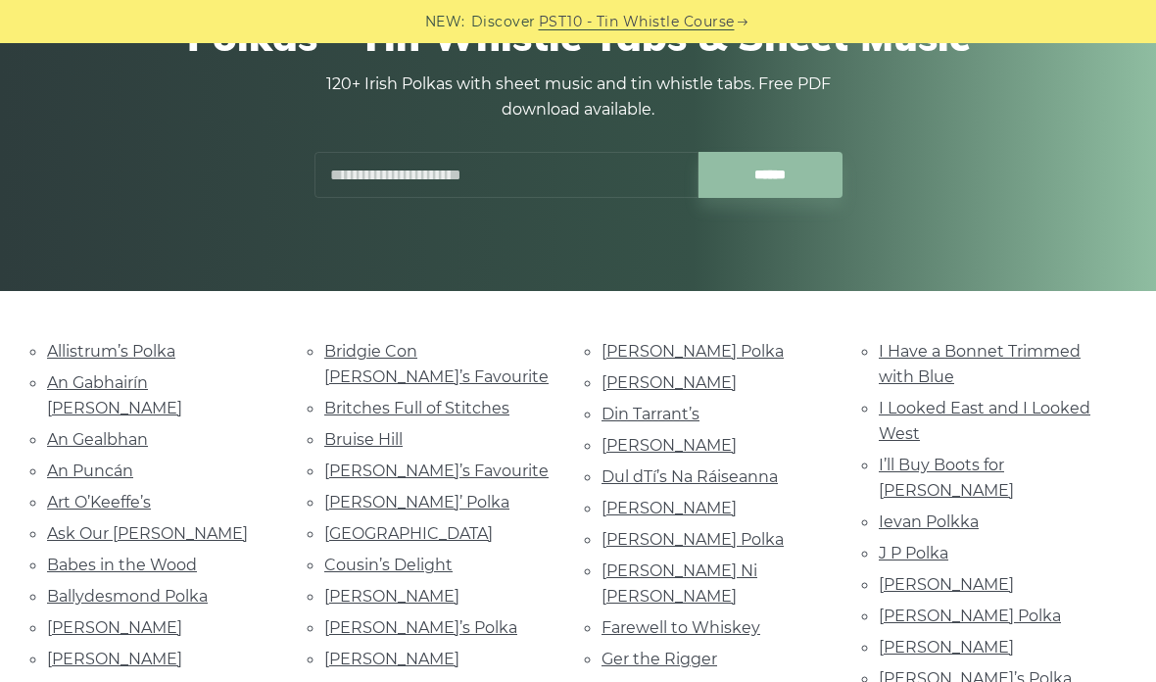
scroll to position [231, 0]
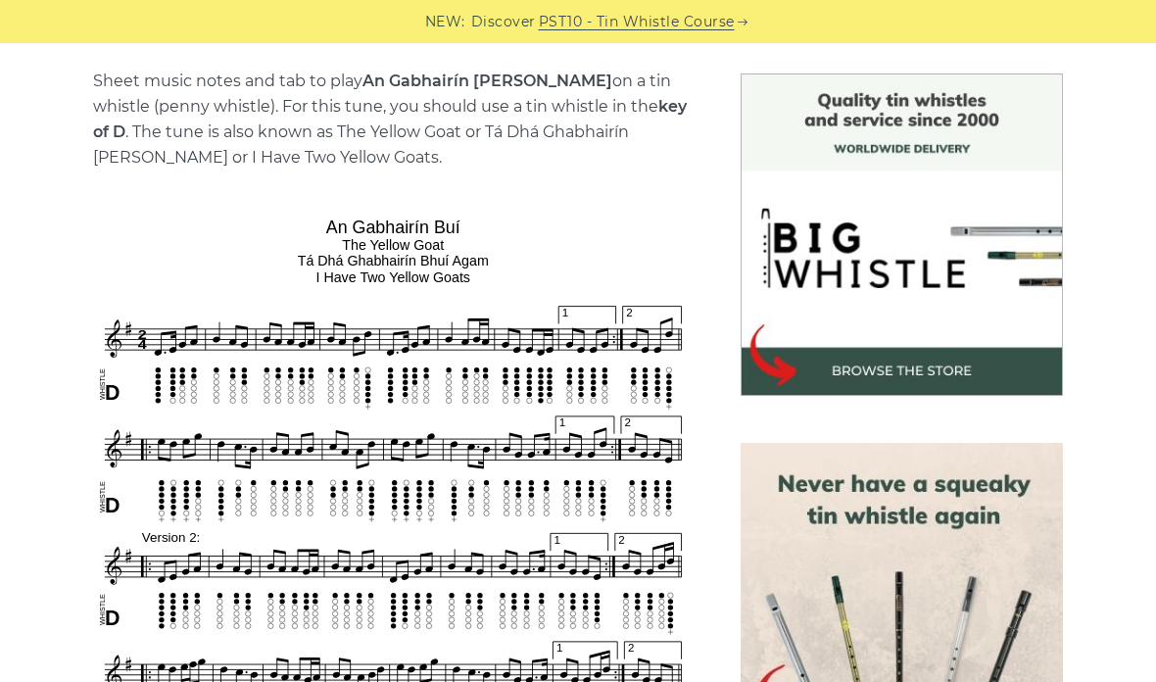
scroll to position [318, 0]
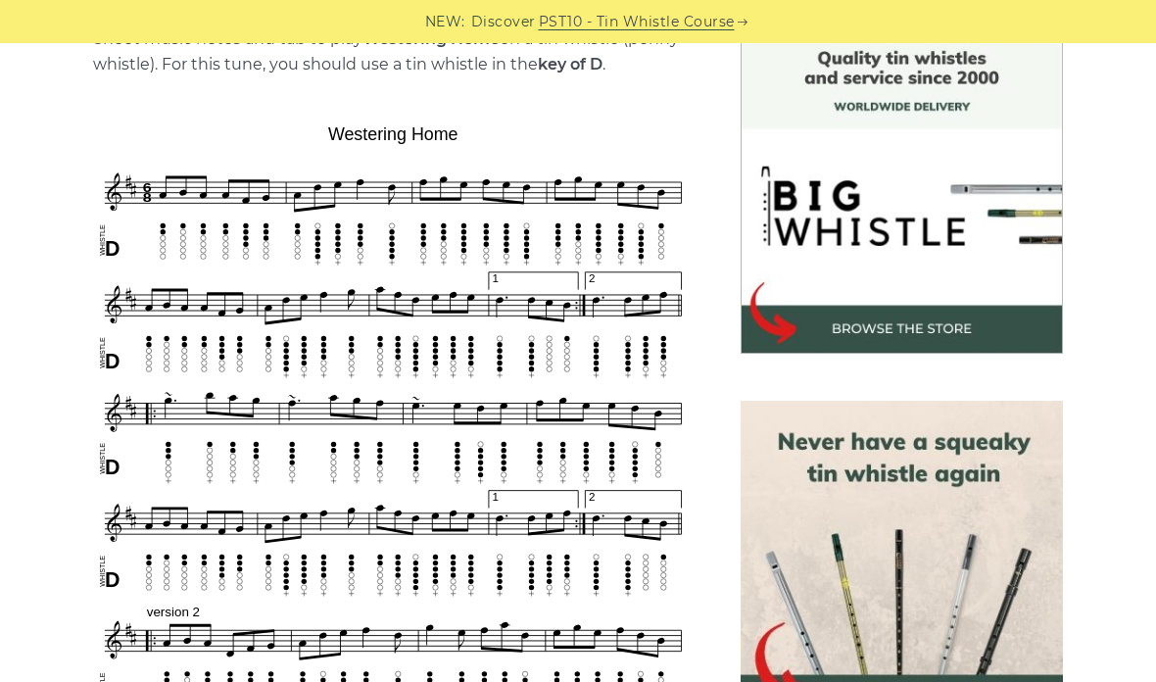
scroll to position [458, 0]
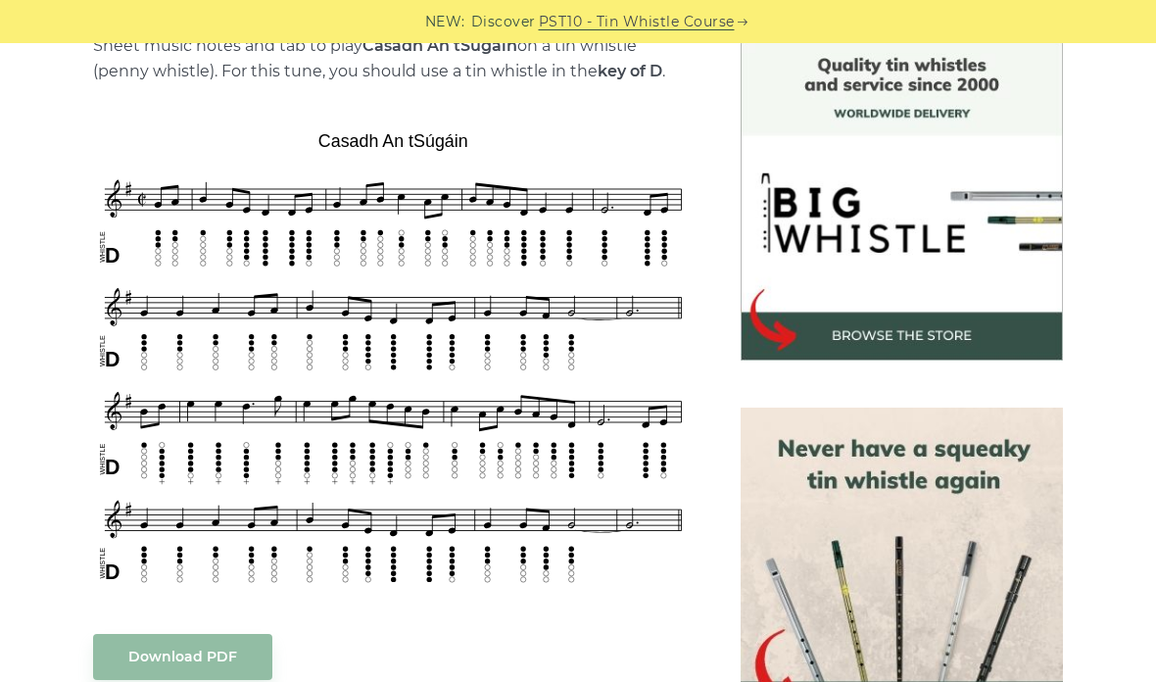
scroll to position [601, 0]
